Goal: Register for event/course

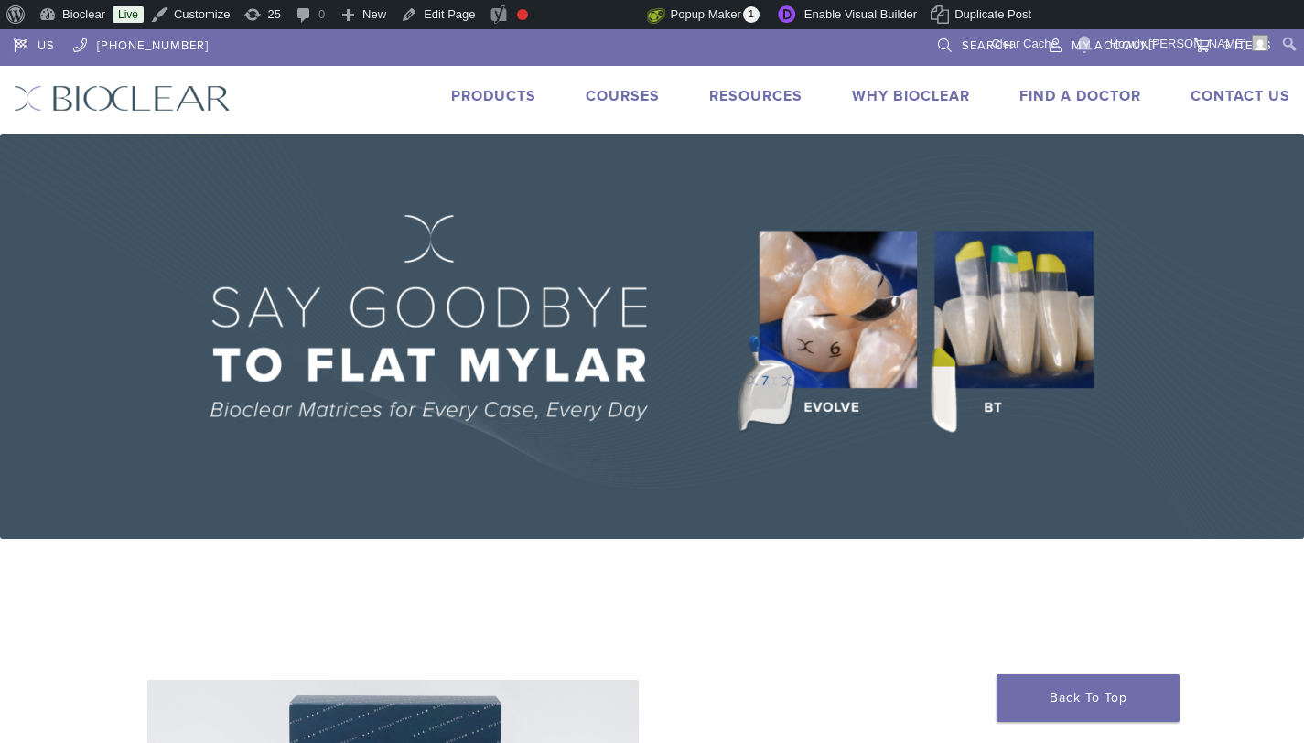
click at [490, 98] on link "Products" at bounding box center [493, 96] width 85 height 18
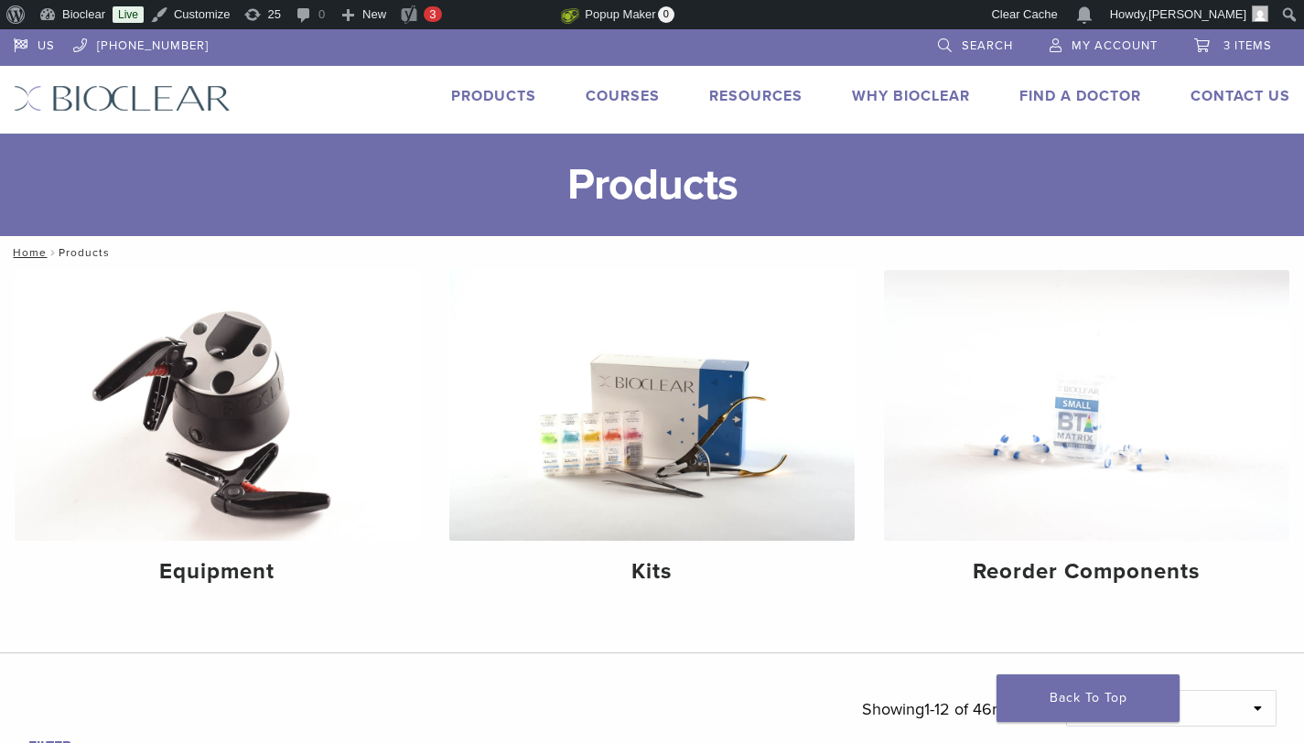
click at [615, 88] on link "Courses" at bounding box center [623, 96] width 74 height 18
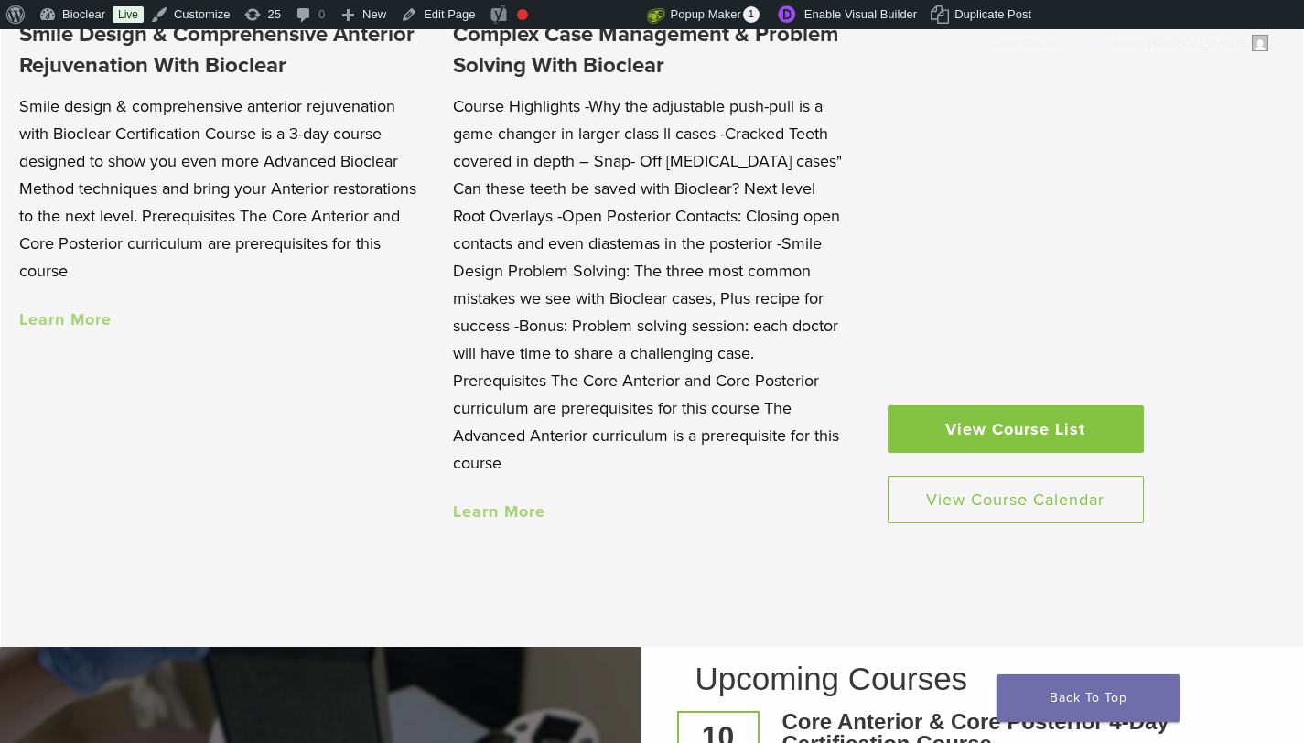
scroll to position [1232, 0]
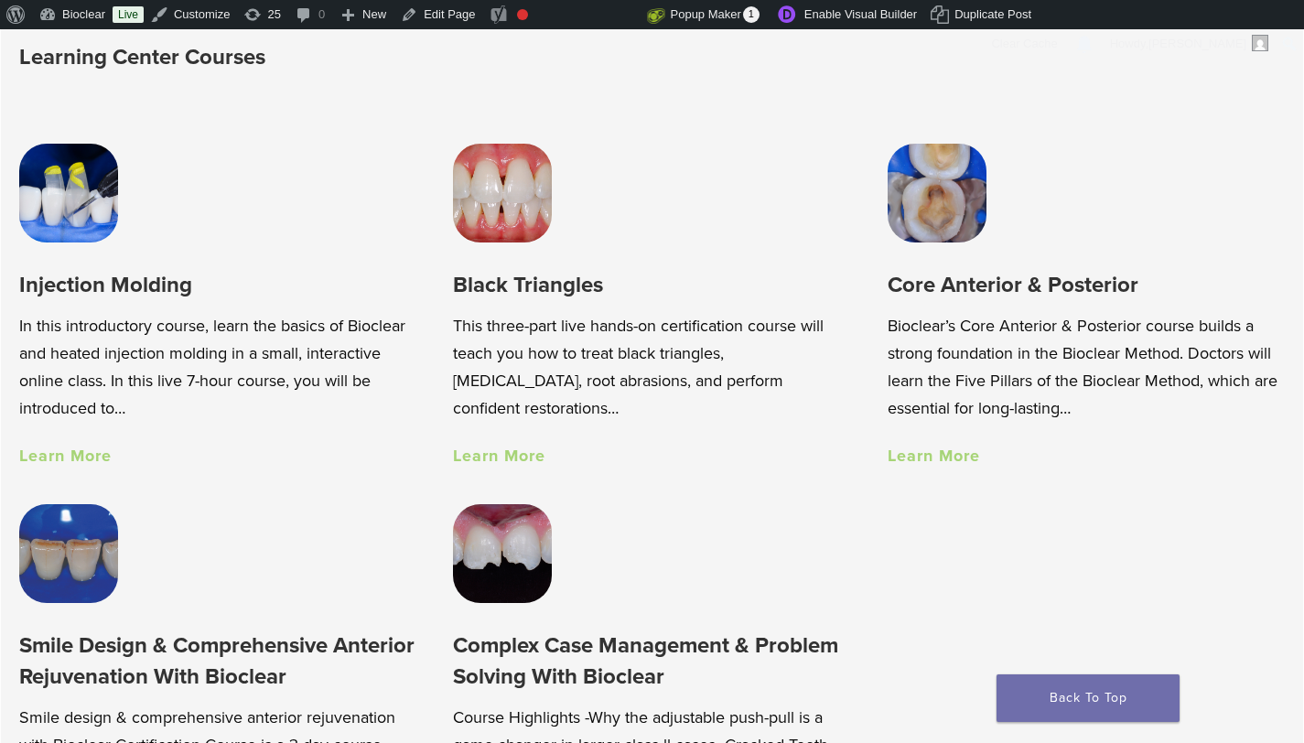
click at [88, 462] on link "Learn More" at bounding box center [65, 456] width 92 height 20
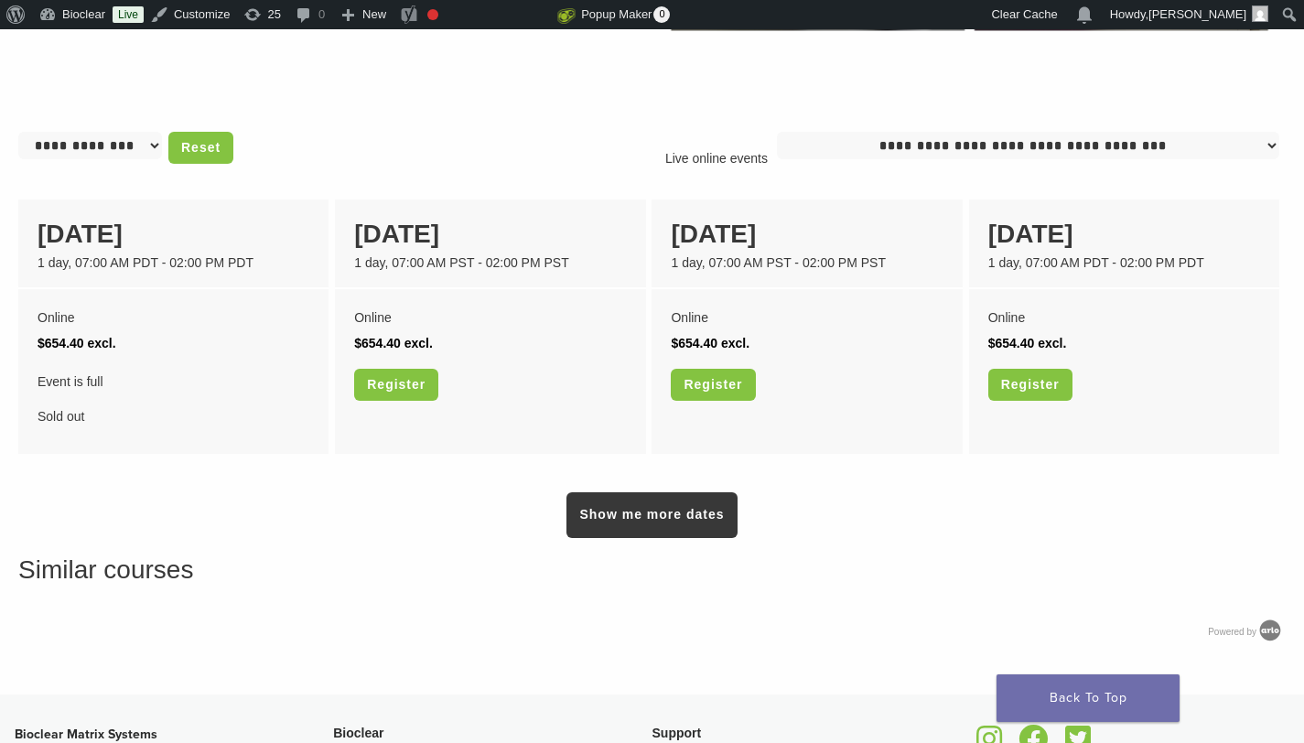
scroll to position [1457, 0]
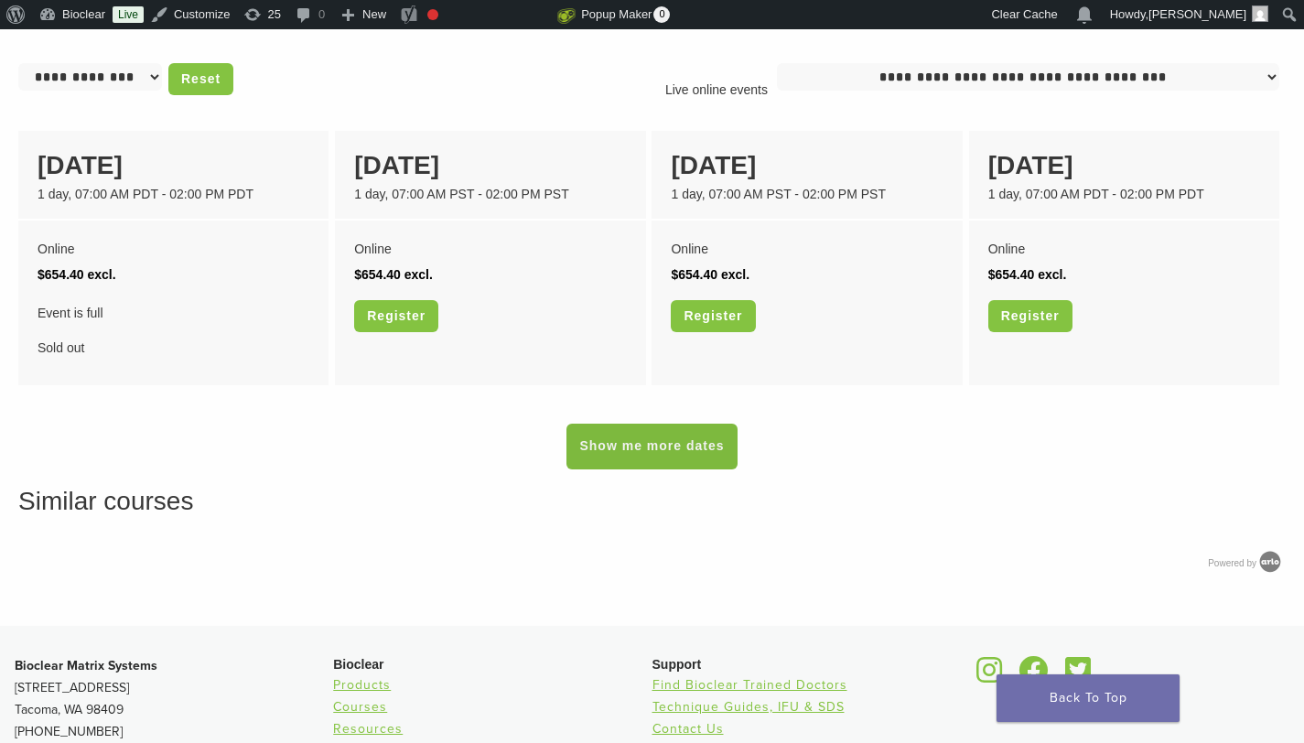
click at [648, 438] on link "Show me more dates" at bounding box center [651, 447] width 170 height 46
